Goal: Information Seeking & Learning: Find contact information

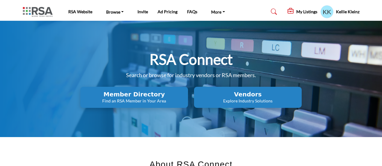
click at [109, 97] on h2 "Member Directory" at bounding box center [134, 94] width 104 height 7
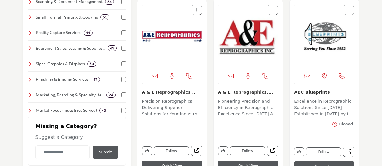
scroll to position [181, 0]
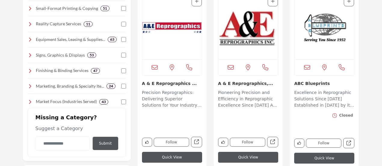
click at [324, 29] on img "Open Listing in new tab" at bounding box center [325, 27] width 60 height 63
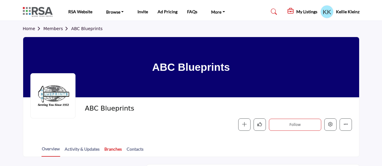
click at [108, 147] on link "Branches" at bounding box center [113, 151] width 18 height 11
click at [52, 29] on link "Members" at bounding box center [57, 28] width 28 height 5
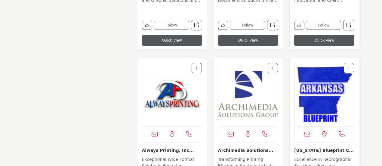
scroll to position [482, 0]
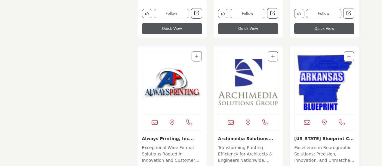
click at [251, 86] on img "Open Listing in new tab" at bounding box center [249, 82] width 60 height 63
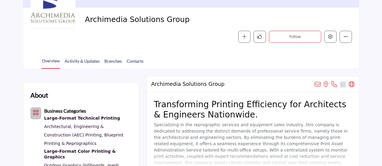
scroll to position [90, 0]
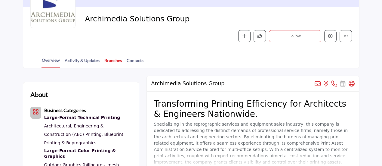
click at [114, 58] on link "Branches" at bounding box center [113, 62] width 18 height 11
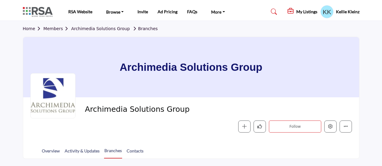
click at [52, 29] on link "Members" at bounding box center [57, 28] width 28 height 5
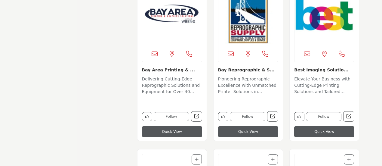
scroll to position [722, 0]
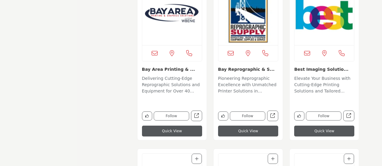
click at [247, 35] on img "Open Listing in new tab" at bounding box center [249, 13] width 60 height 63
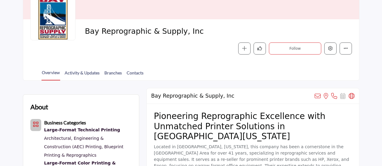
scroll to position [90, 0]
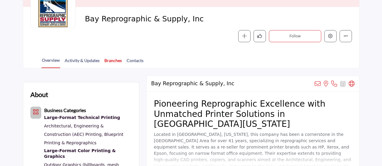
click at [116, 59] on link "Branches" at bounding box center [113, 62] width 18 height 11
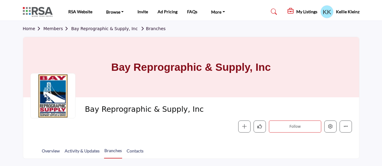
click at [57, 29] on link "Members" at bounding box center [57, 28] width 28 height 5
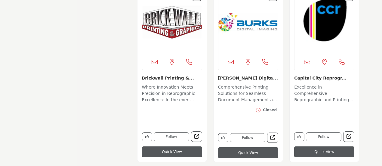
scroll to position [1324, 0]
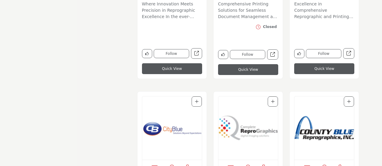
click at [178, 130] on img "Open Listing in new tab" at bounding box center [172, 127] width 60 height 63
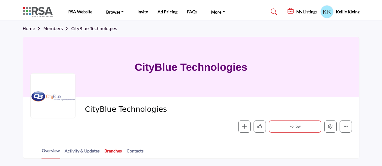
click at [111, 149] on link "Branches" at bounding box center [113, 152] width 18 height 11
click at [54, 29] on link "Members" at bounding box center [57, 28] width 28 height 5
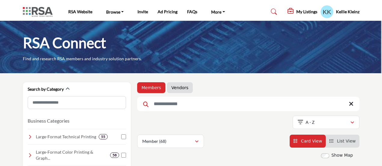
click at [174, 103] on input "Search Keyword" at bounding box center [248, 104] width 222 height 14
type input "*****"
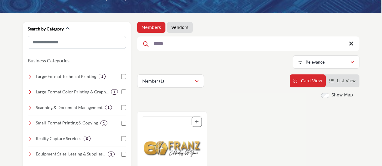
click at [165, 141] on img "Open Listing in new tab" at bounding box center [172, 147] width 60 height 63
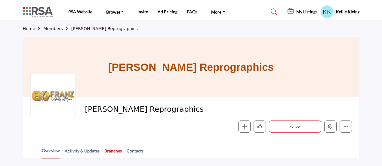
scroll to position [60, 0]
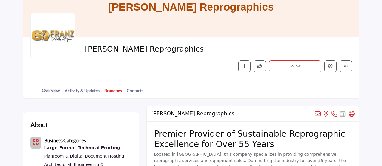
click at [113, 91] on link "Branches" at bounding box center [113, 92] width 18 height 11
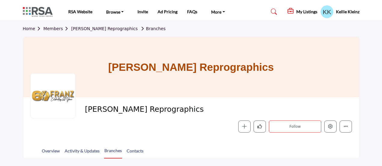
click at [50, 30] on link "Members" at bounding box center [57, 28] width 28 height 5
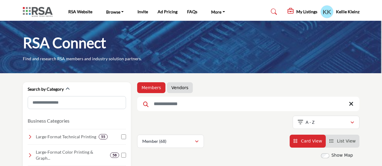
click at [169, 102] on input "Search Keyword" at bounding box center [248, 104] width 222 height 14
type input "******"
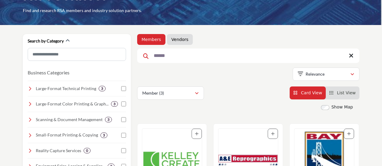
scroll to position [60, 0]
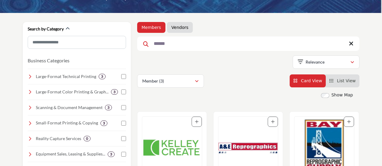
click at [165, 145] on img "Open Listing in new tab" at bounding box center [172, 147] width 60 height 63
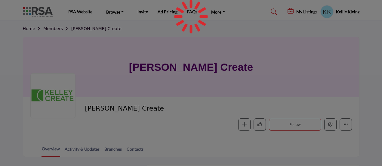
scroll to position [30, 0]
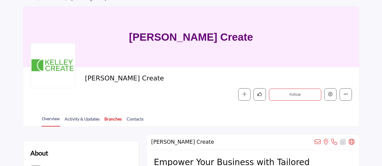
click at [118, 116] on link "Branches" at bounding box center [113, 121] width 18 height 11
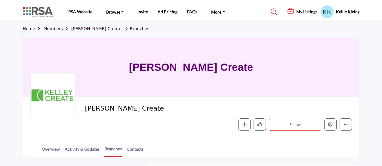
click at [8, 62] on section "Home Members Kelley Create Branches Kelley Create Kelley Create Follow Followin…" at bounding box center [191, 89] width 382 height 136
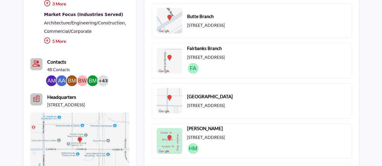
scroll to position [451, 0]
